Goal: Task Accomplishment & Management: Manage account settings

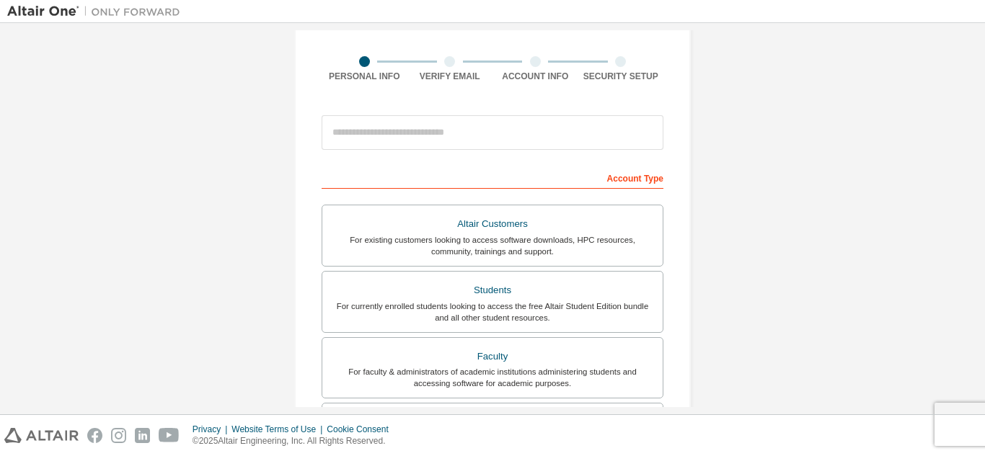
scroll to position [72, 0]
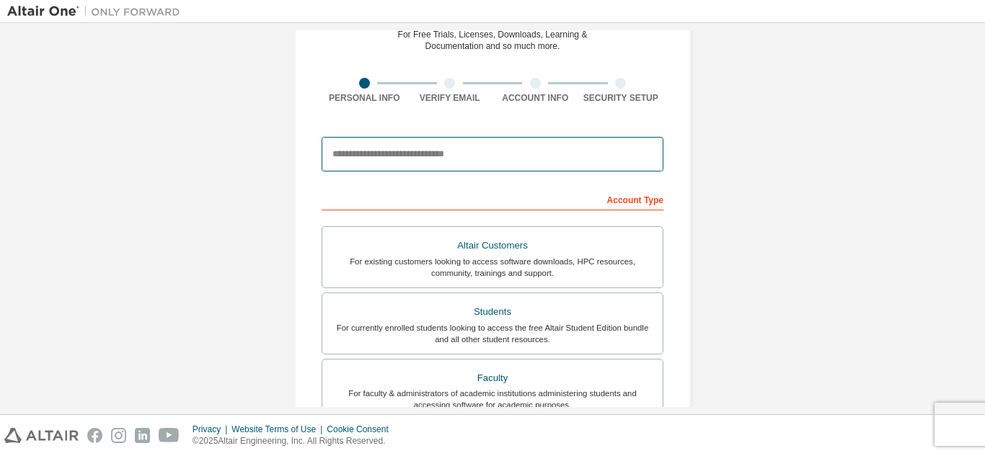
click at [463, 151] on input "email" at bounding box center [492, 154] width 342 height 35
type input "**********"
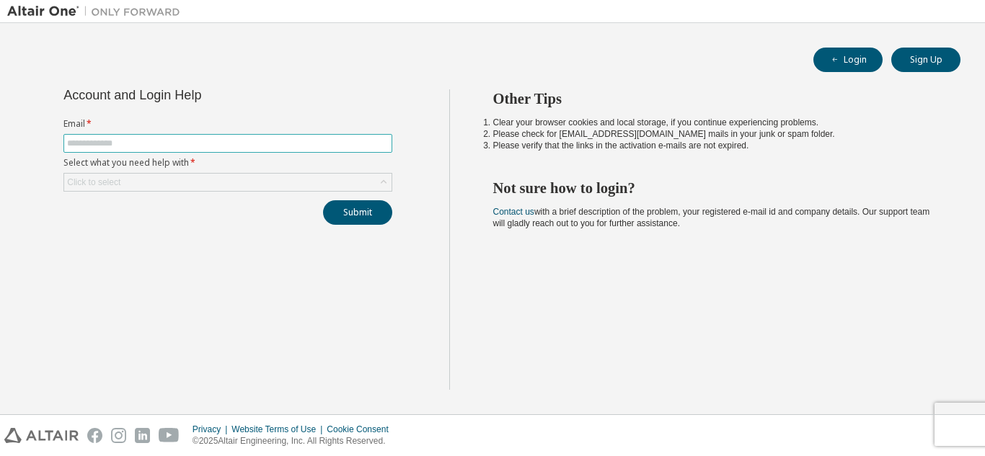
click at [230, 147] on input "text" at bounding box center [227, 144] width 321 height 12
type input "**********"
click at [106, 177] on div "Click to select" at bounding box center [93, 183] width 53 height 12
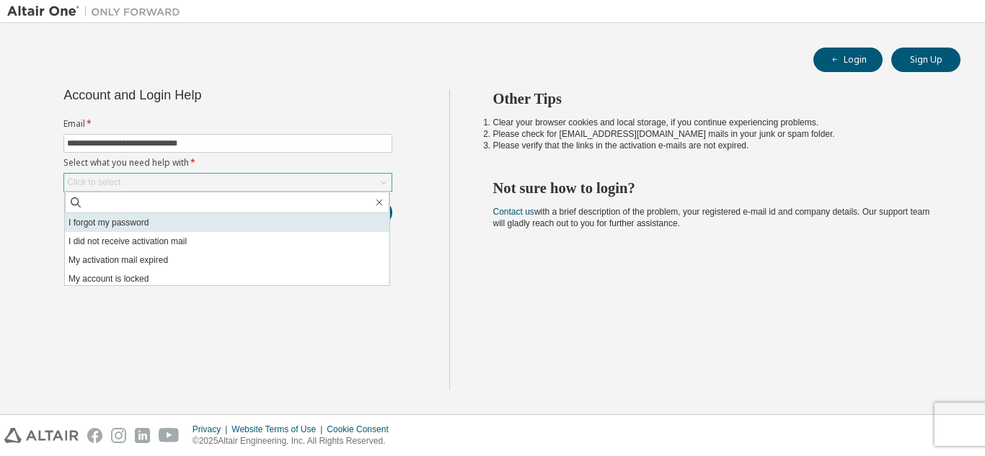
click at [207, 225] on li "I forgot my password" at bounding box center [227, 222] width 324 height 19
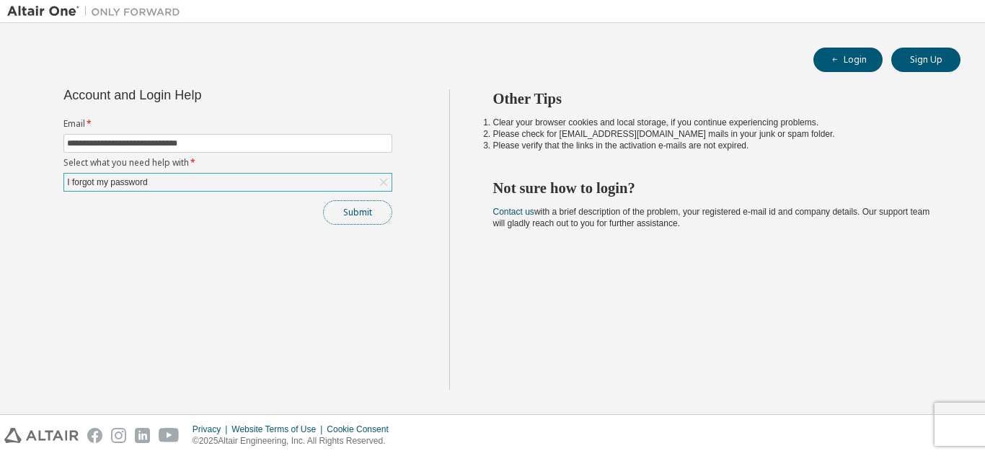
click at [337, 210] on button "Submit" at bounding box center [357, 212] width 69 height 25
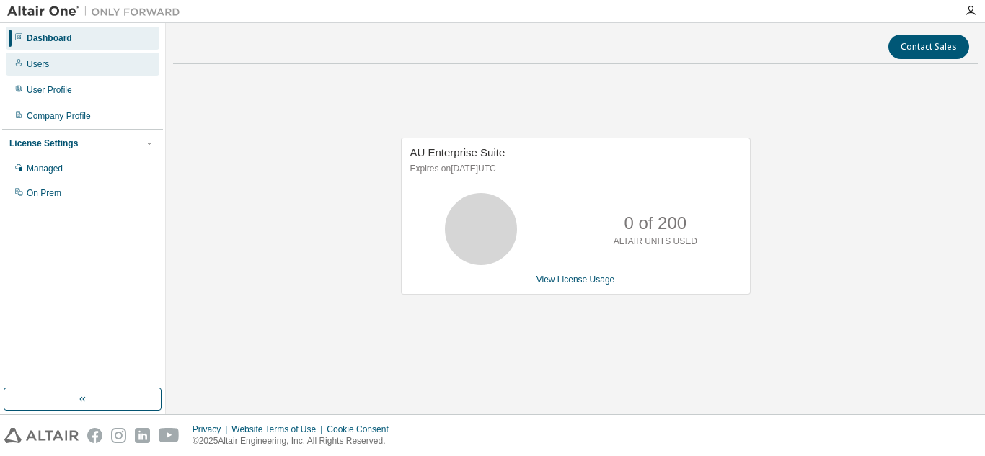
click at [56, 61] on div "Users" at bounding box center [83, 64] width 154 height 23
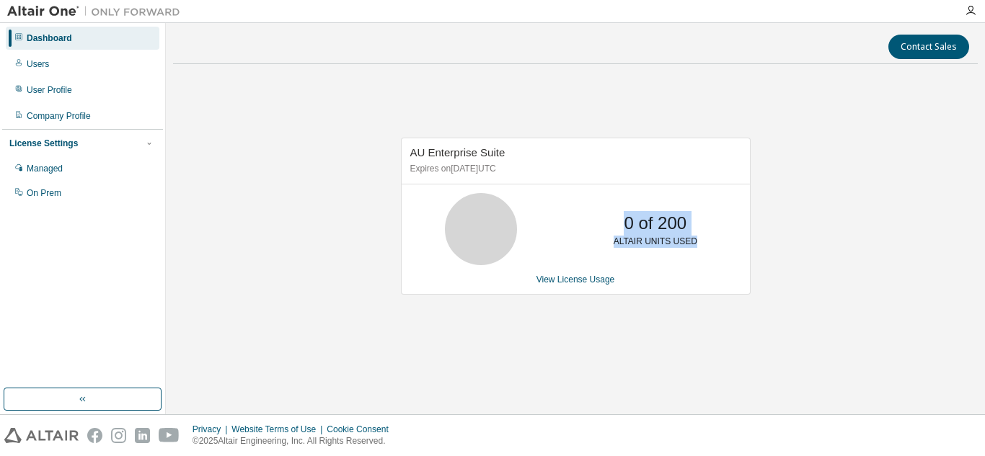
drag, startPoint x: 628, startPoint y: 226, endPoint x: 727, endPoint y: 226, distance: 98.0
click at [727, 226] on div "0 of 200 ALTAIR UNITS USED" at bounding box center [575, 229] width 348 height 72
click at [781, 228] on div "AU Enterprise Suite Expires on [DATE] UTC 0 of 200 ALTAIR UNITS USED View Licen…" at bounding box center [575, 224] width 804 height 296
drag, startPoint x: 614, startPoint y: 244, endPoint x: 704, endPoint y: 243, distance: 90.1
click at [704, 243] on div "0 of 200 ALTAIR UNITS USED" at bounding box center [655, 229] width 115 height 72
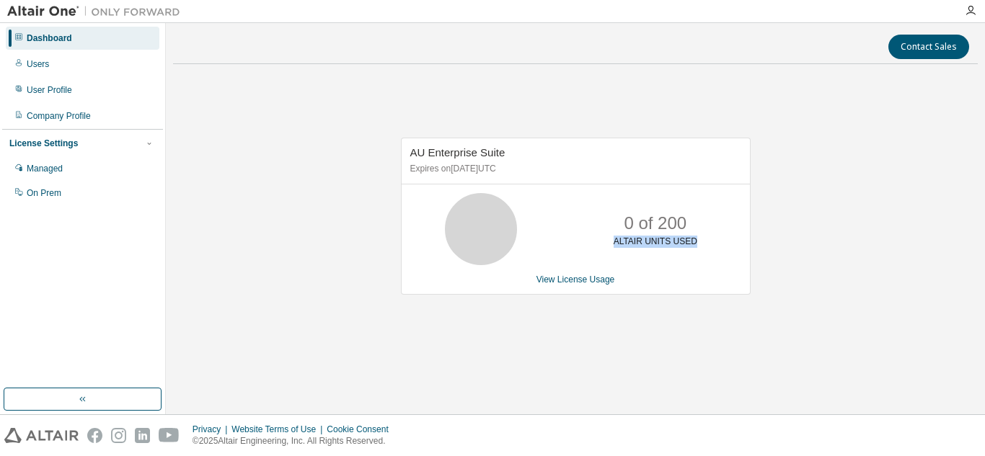
click at [799, 234] on div "AU Enterprise Suite Expires on [DATE] UTC 0 of 200 ALTAIR UNITS USED View Licen…" at bounding box center [575, 224] width 804 height 296
click at [581, 104] on div "AU Enterprise Suite Expires on [DATE] UTC 0 of 200 ALTAIR UNITS USED View Licen…" at bounding box center [575, 224] width 804 height 296
click at [37, 63] on div "Users" at bounding box center [38, 64] width 22 height 12
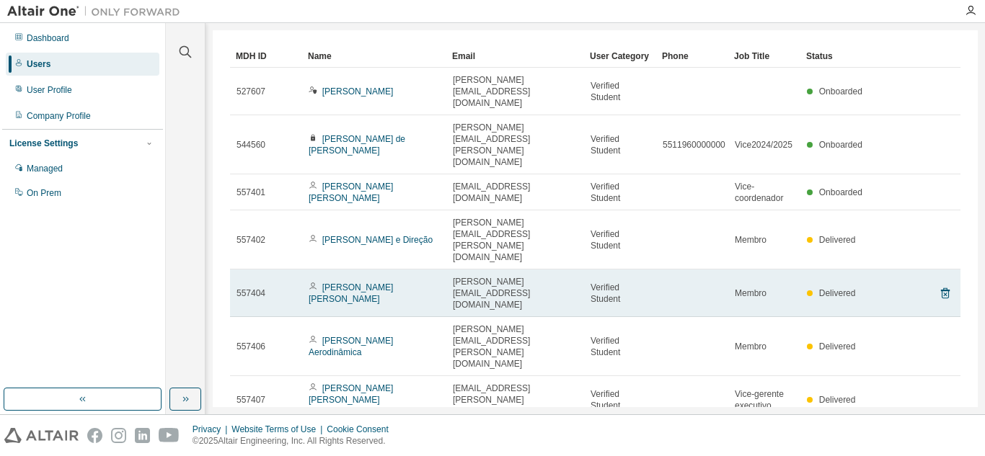
scroll to position [133, 0]
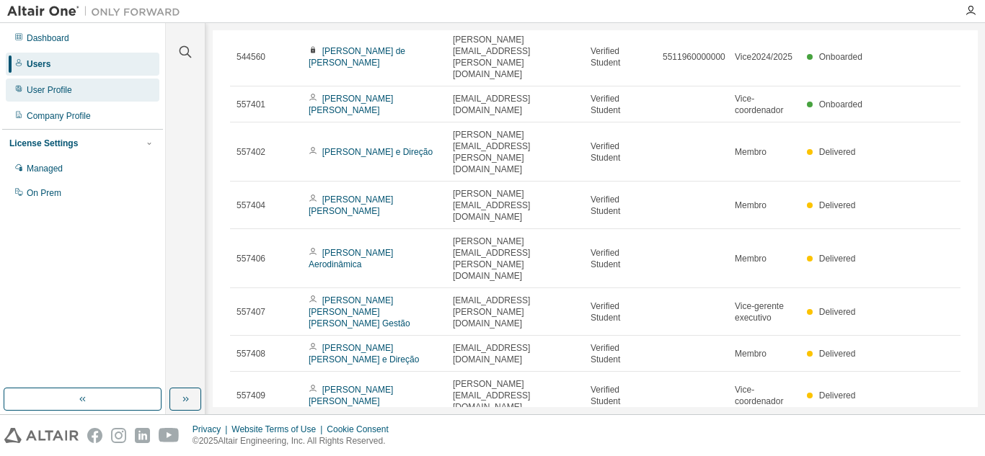
click at [52, 81] on div "User Profile" at bounding box center [83, 90] width 154 height 23
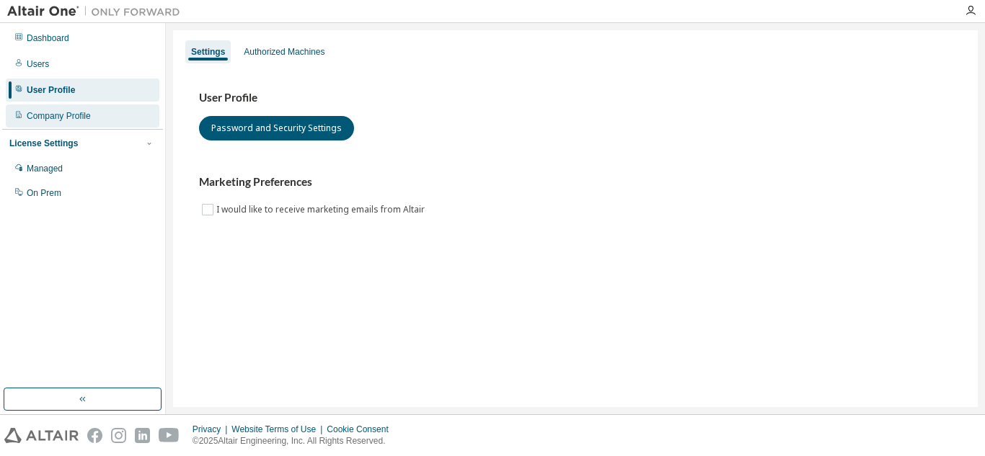
click at [71, 117] on div "Company Profile" at bounding box center [59, 116] width 64 height 12
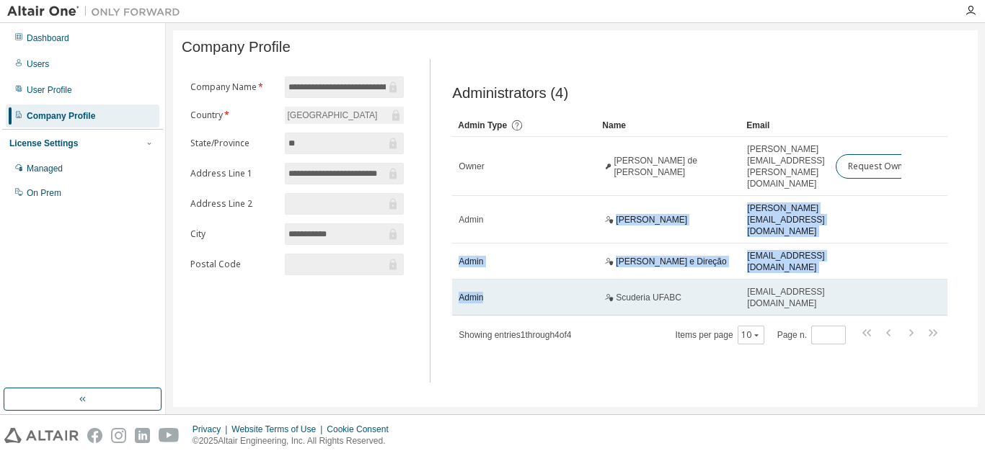
drag, startPoint x: 554, startPoint y: 198, endPoint x: 492, endPoint y: 258, distance: 86.1
click at [492, 258] on tbody "Owner [PERSON_NAME] de [PERSON_NAME] [PERSON_NAME][EMAIL_ADDRESS][PERSON_NAME][…" at bounding box center [699, 226] width 495 height 179
click at [537, 292] on div "Admin" at bounding box center [523, 298] width 131 height 12
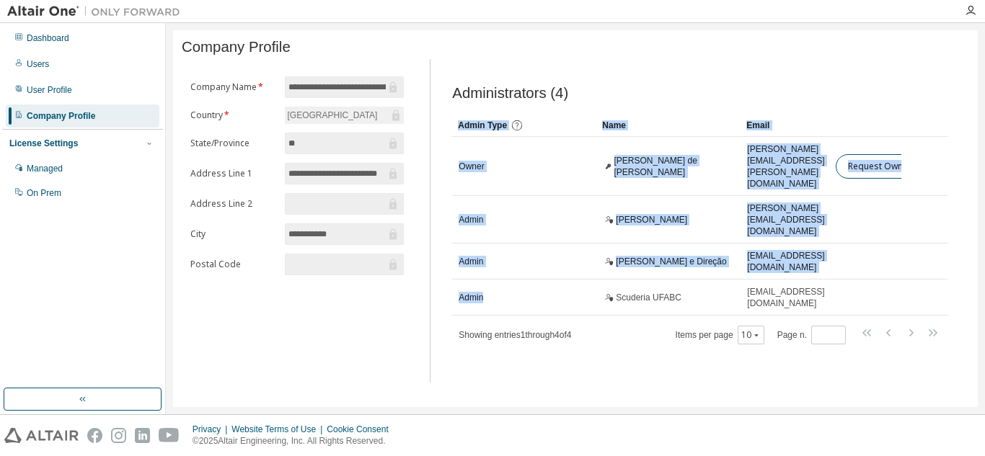
drag, startPoint x: 475, startPoint y: 259, endPoint x: 447, endPoint y: 176, distance: 87.5
click at [447, 176] on div "Administrators (4) Clear Load Save Save As Field Operator Value Select filter S…" at bounding box center [700, 225] width 530 height 315
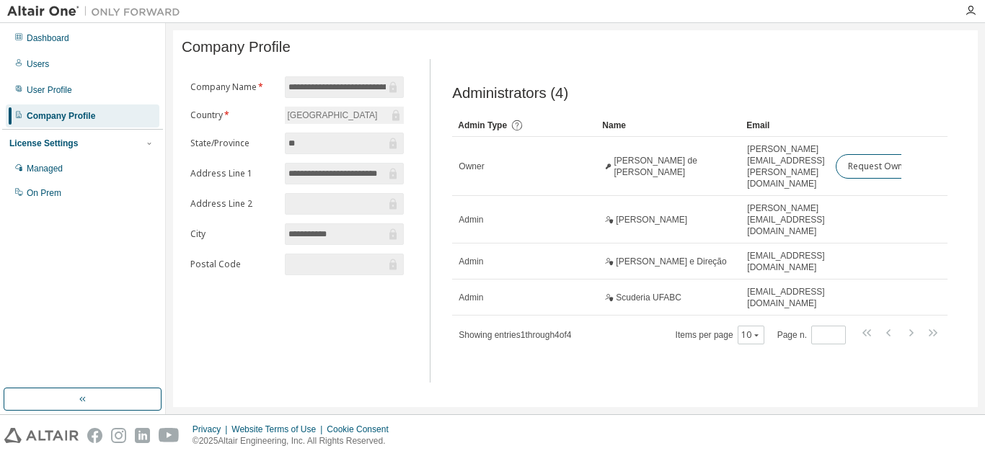
click at [597, 356] on div "**********" at bounding box center [575, 218] width 804 height 377
click at [102, 143] on div "License Settings" at bounding box center [82, 143] width 146 height 13
click at [107, 148] on div "License Settings" at bounding box center [82, 143] width 146 height 13
click at [74, 45] on div "Dashboard" at bounding box center [83, 38] width 154 height 23
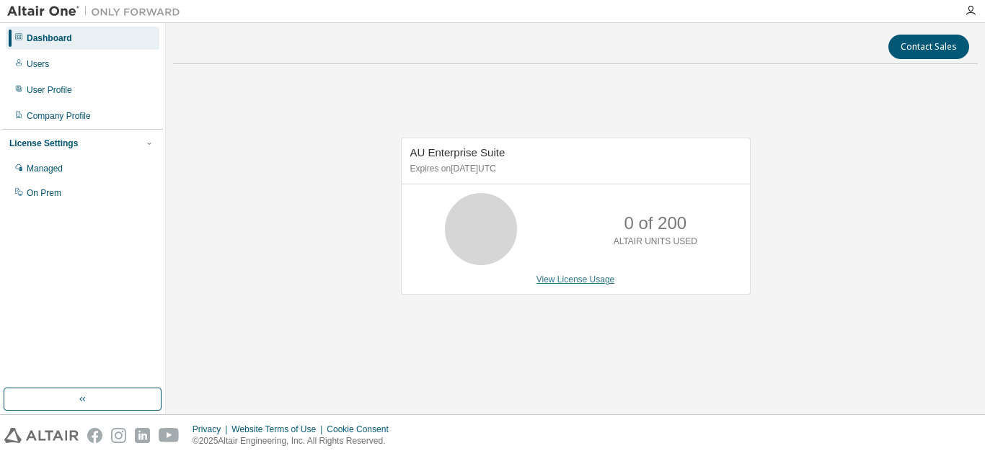
click at [564, 279] on link "View License Usage" at bounding box center [575, 280] width 79 height 10
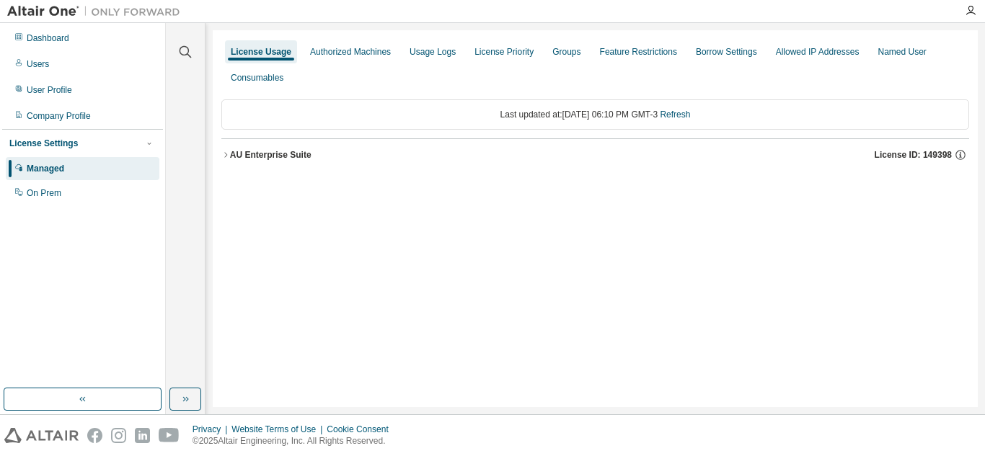
click at [223, 154] on icon "button" at bounding box center [225, 155] width 9 height 9
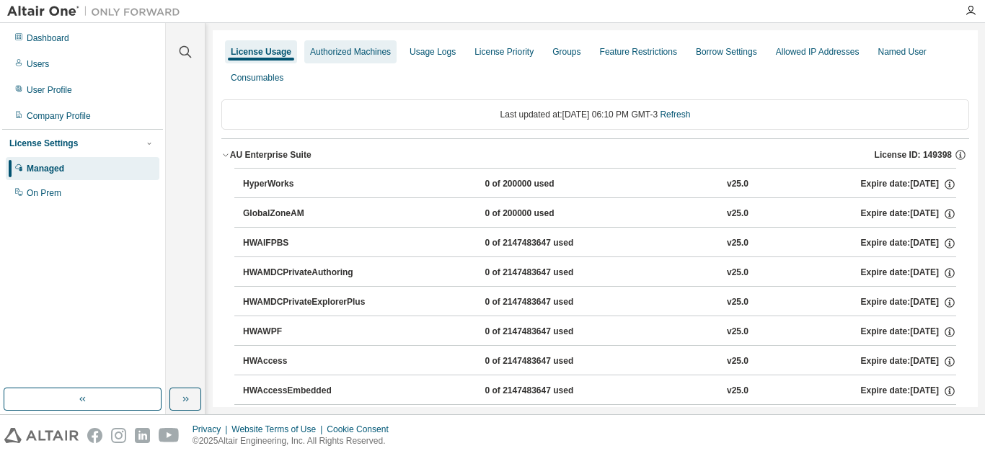
click at [360, 55] on div "Authorized Machines" at bounding box center [350, 52] width 81 height 12
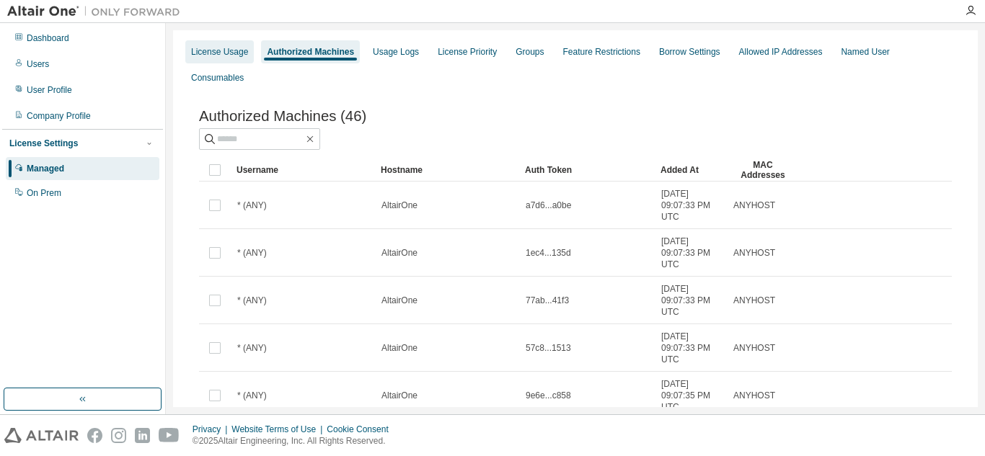
click at [216, 45] on div "License Usage" at bounding box center [219, 51] width 68 height 23
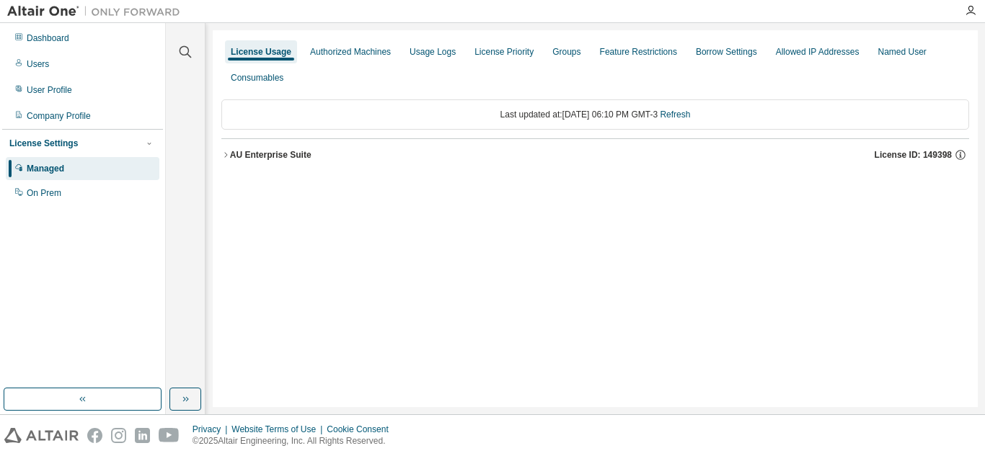
drag, startPoint x: 431, startPoint y: 259, endPoint x: 528, endPoint y: 243, distance: 98.7
click at [432, 259] on div "License Usage Authorized Machines Usage Logs License Priority Groups Feature Re…" at bounding box center [595, 218] width 765 height 377
